Goal: Navigation & Orientation: Find specific page/section

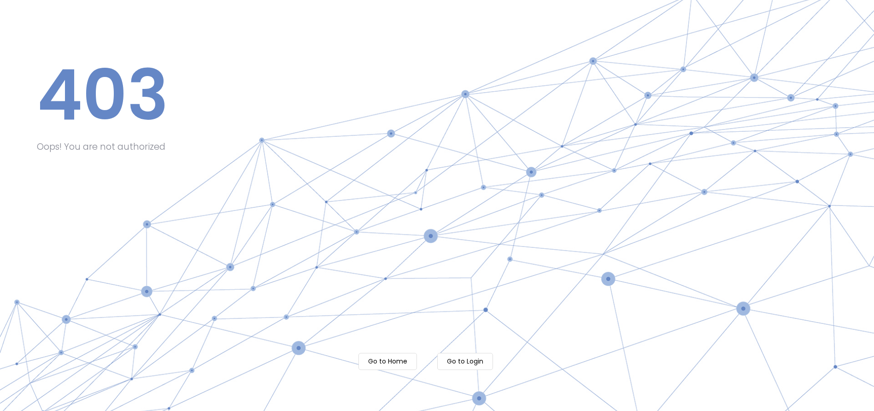
click at [450, 359] on m-button "Go to Login" at bounding box center [465, 361] width 56 height 17
click at [450, 360] on m-button "Go to Login" at bounding box center [465, 361] width 56 height 17
click at [471, 365] on m-button "Go to Login" at bounding box center [465, 361] width 56 height 17
click at [383, 367] on m-button "Go to Home" at bounding box center [388, 361] width 59 height 17
